Goal: Information Seeking & Learning: Find specific fact

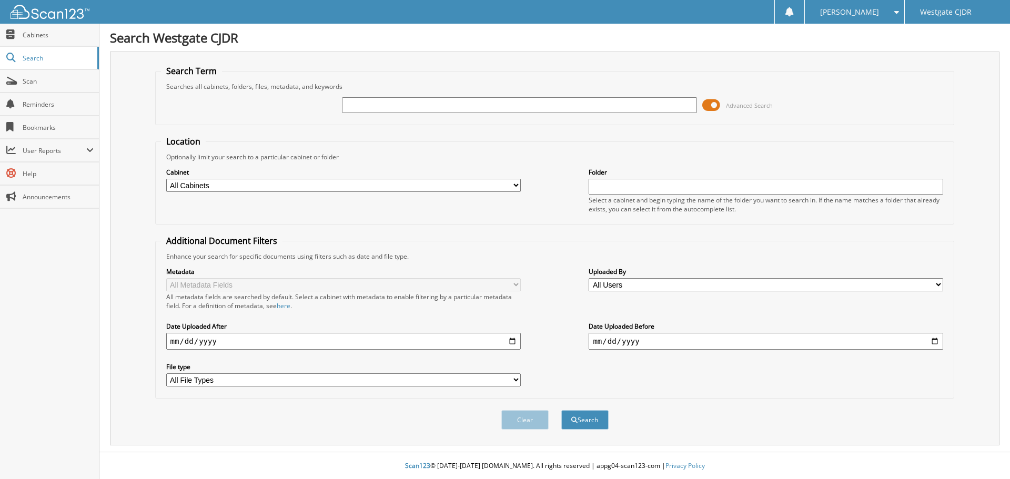
click at [488, 103] on input "text" at bounding box center [519, 105] width 355 height 16
click at [453, 105] on input "text" at bounding box center [519, 105] width 355 height 16
type input "29271q"
click at [561, 410] on button "Search" at bounding box center [584, 419] width 47 height 19
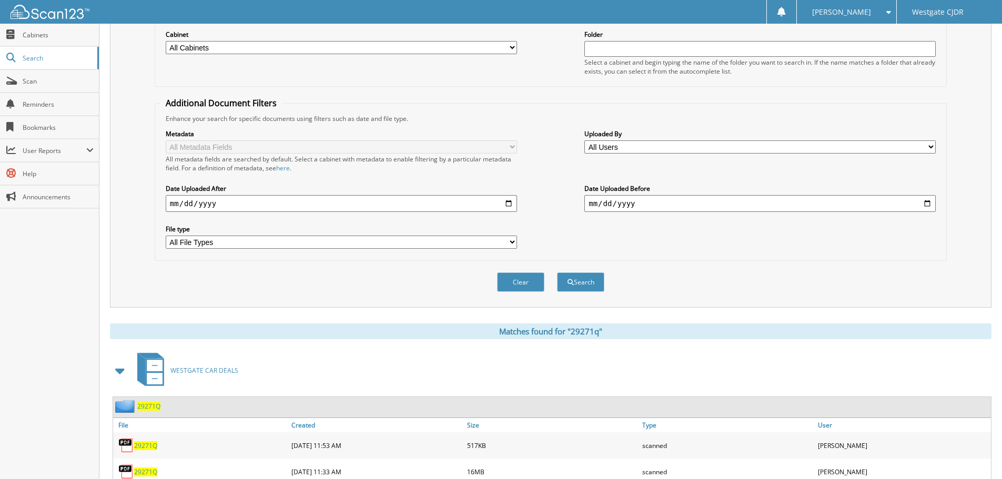
scroll to position [176, 0]
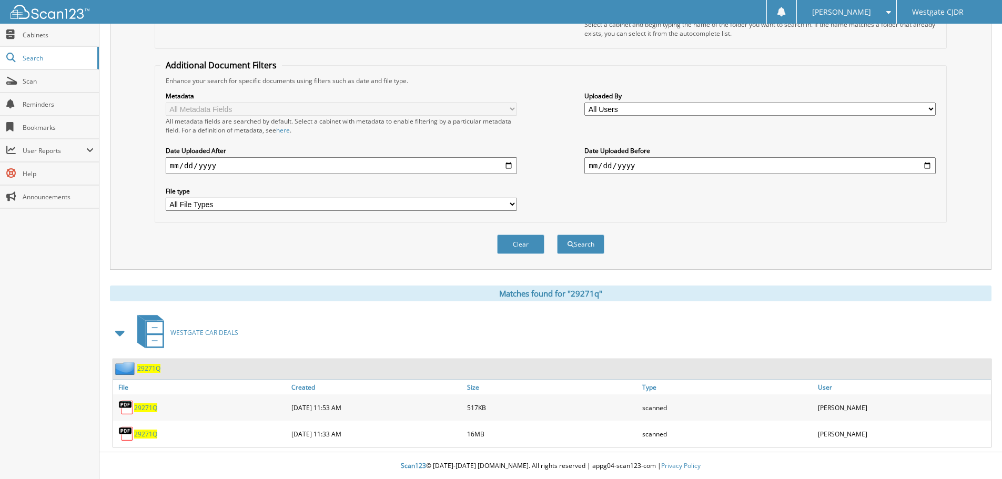
click at [149, 435] on span "29271Q" at bounding box center [145, 434] width 23 height 9
click at [146, 408] on span "29271Q" at bounding box center [145, 407] width 23 height 9
click at [144, 432] on span "29271Q" at bounding box center [145, 434] width 23 height 9
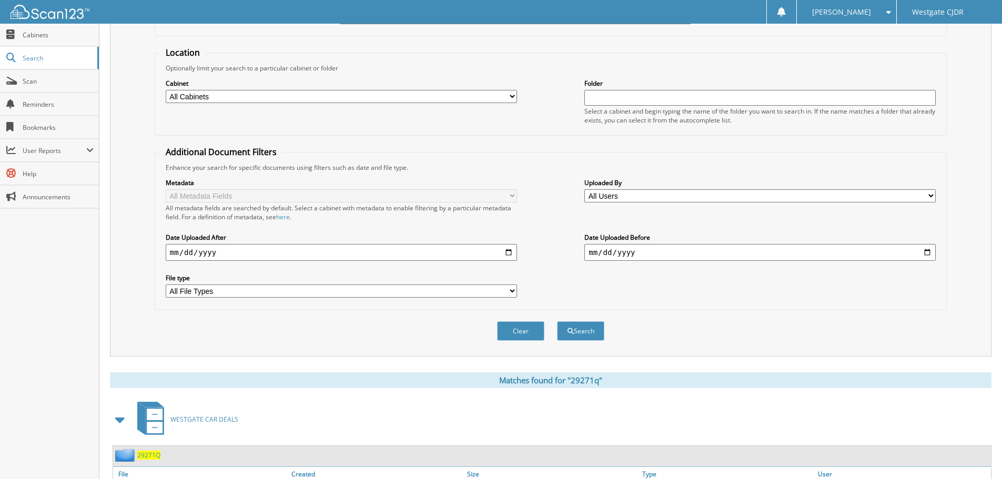
scroll to position [0, 0]
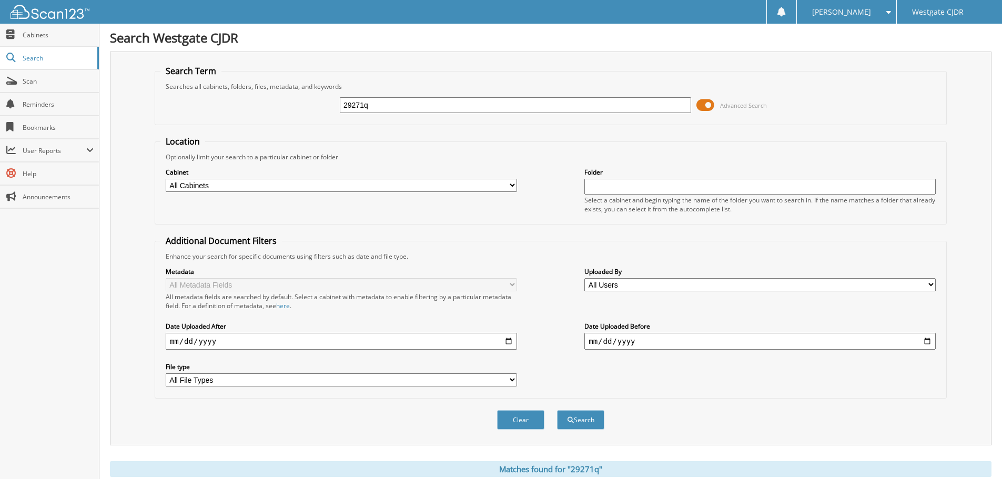
click at [369, 109] on input "29271q" at bounding box center [515, 105] width 351 height 16
type input "c24804"
click at [557, 410] on button "Search" at bounding box center [580, 419] width 47 height 19
click at [236, 187] on select "All Cabinets DEAD CREDIT APPS EMPLOYEE HANDBOOK RR CAR DEALS WESTGATE CAR DEALS…" at bounding box center [341, 185] width 351 height 13
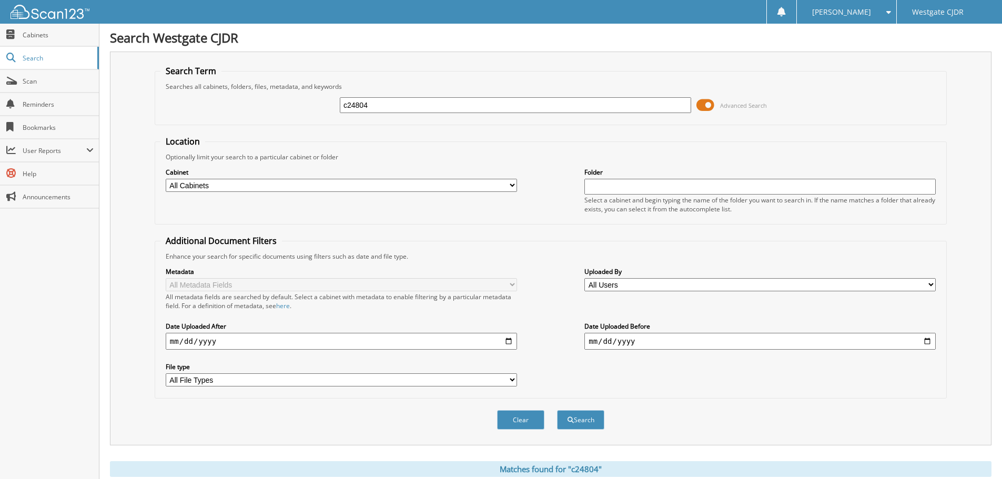
select select "2437"
click at [166, 179] on select "All Cabinets DEAD CREDIT APPS EMPLOYEE HANDBOOK RR CAR DEALS WESTGATE CAR DEALS…" at bounding box center [341, 185] width 351 height 13
click at [609, 185] on input "text" at bounding box center [759, 187] width 351 height 16
type input "c24804"
click at [557, 410] on button "Search" at bounding box center [580, 419] width 47 height 19
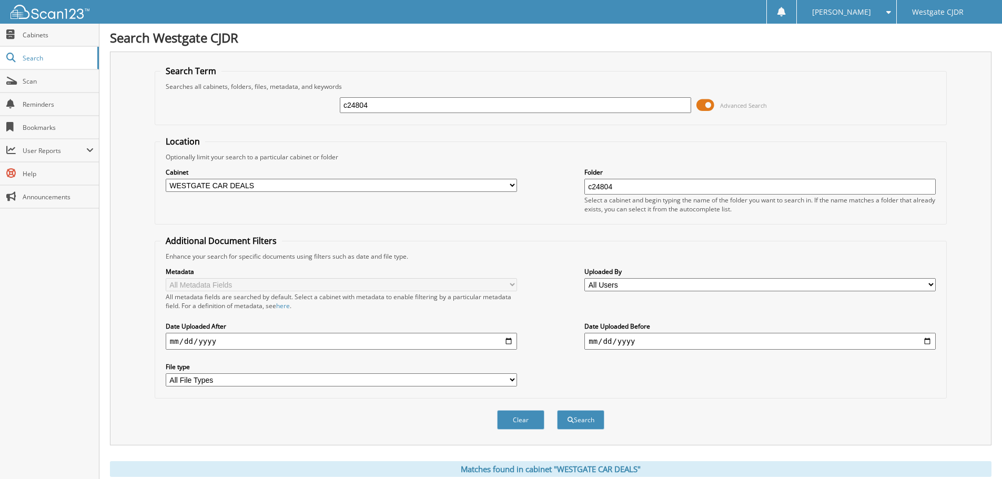
scroll to position [150, 0]
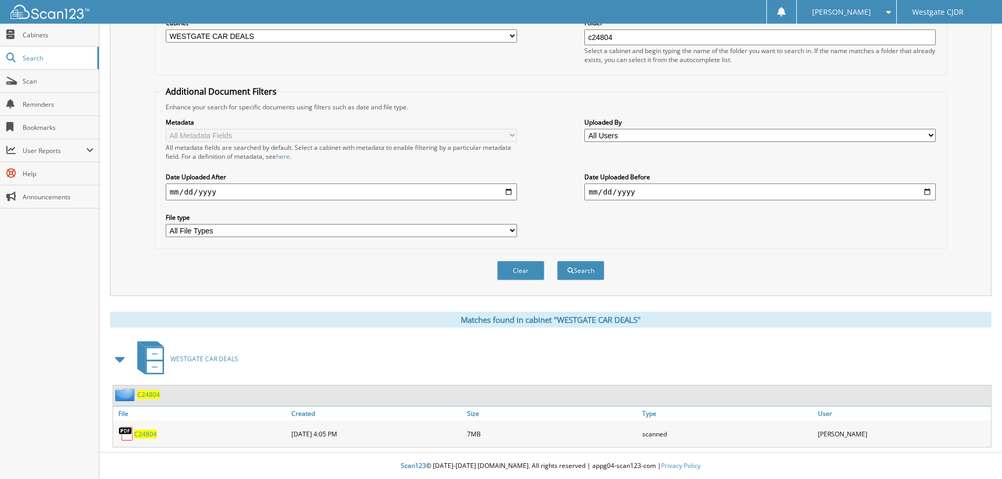
click at [144, 432] on span "C24804" at bounding box center [145, 434] width 23 height 9
